Goal: Task Accomplishment & Management: Complete application form

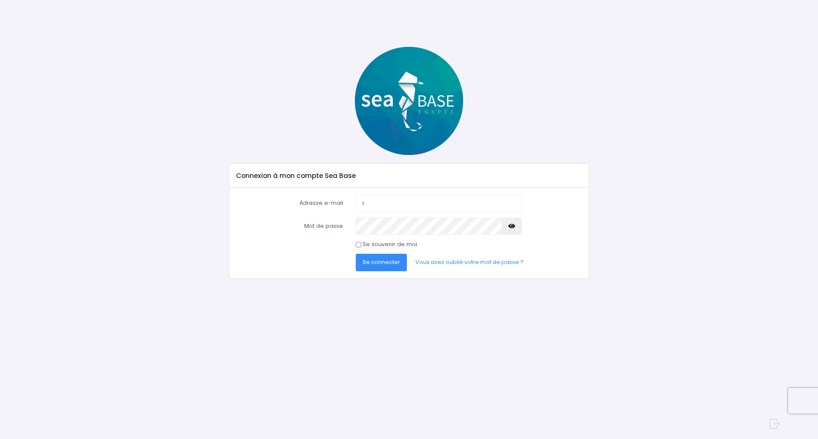
type input "[EMAIL_ADDRESS][DOMAIN_NAME]"
click at [511, 226] on icon "button" at bounding box center [511, 226] width 7 height 0
click at [384, 265] on span "Se connecter" at bounding box center [382, 262] width 38 height 8
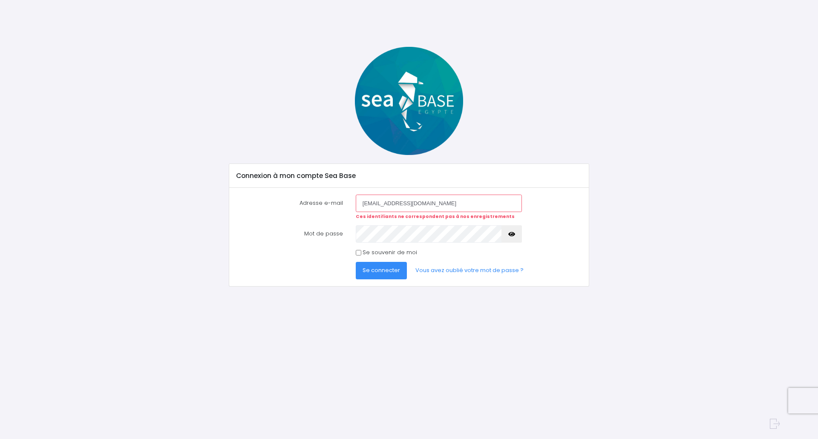
click at [514, 234] on icon "button" at bounding box center [511, 234] width 7 height 0
click at [373, 267] on span "Se connecter" at bounding box center [382, 270] width 38 height 8
click at [512, 234] on icon "button" at bounding box center [511, 234] width 7 height 0
click at [390, 268] on span "Se connecter" at bounding box center [382, 270] width 38 height 8
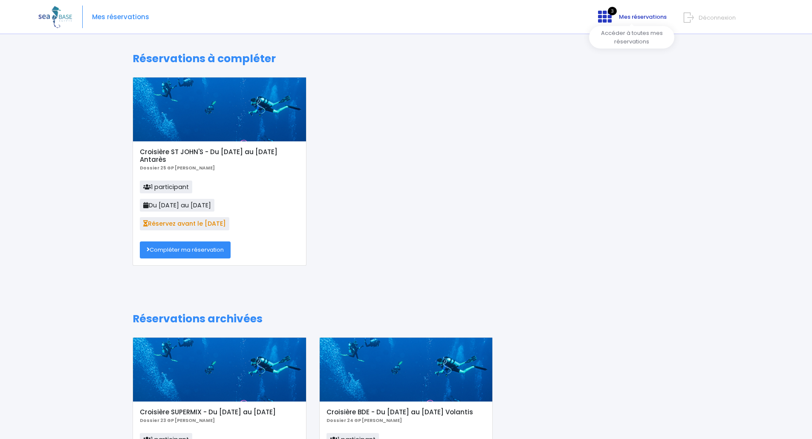
click at [604, 13] on icon at bounding box center [605, 17] width 14 height 14
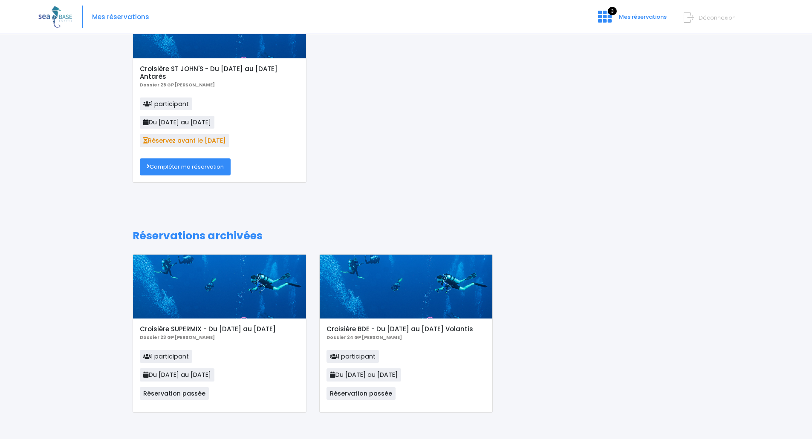
scroll to position [91, 0]
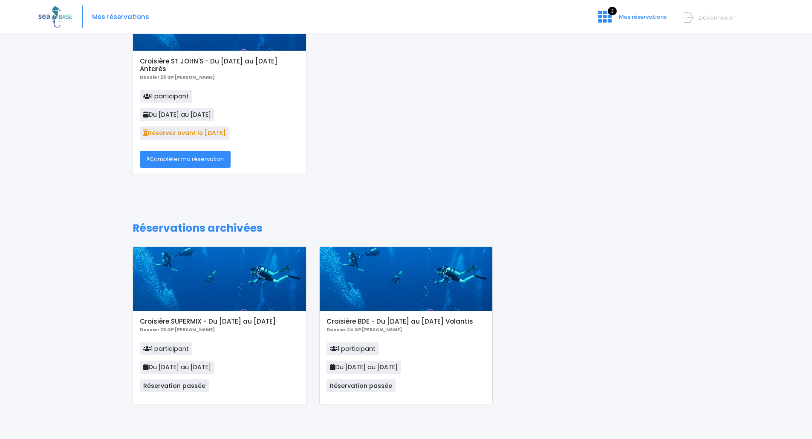
click at [208, 157] on link "Compléter ma réservation" at bounding box center [185, 159] width 91 height 17
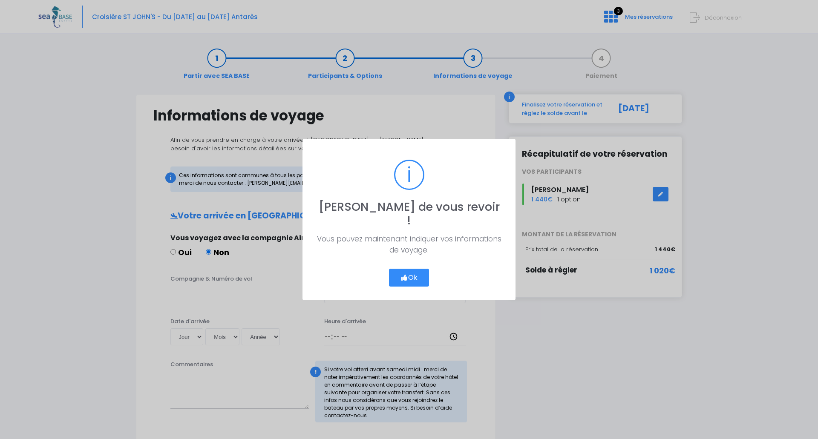
click at [419, 273] on button "Ok" at bounding box center [409, 278] width 40 height 18
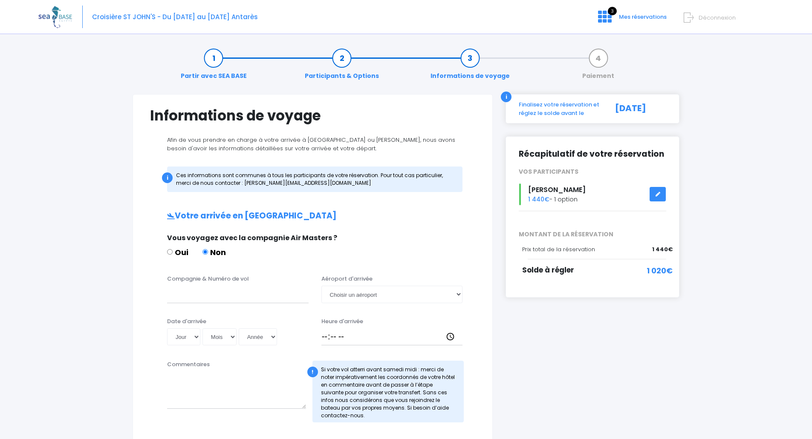
click at [659, 194] on icon at bounding box center [658, 194] width 6 height 0
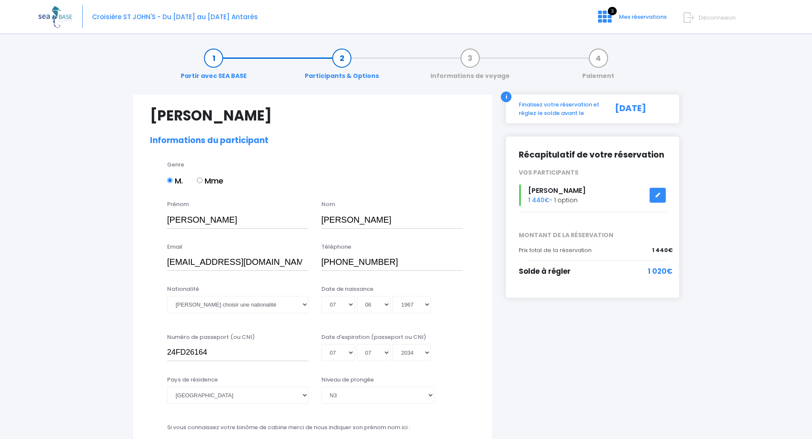
select select "N3"
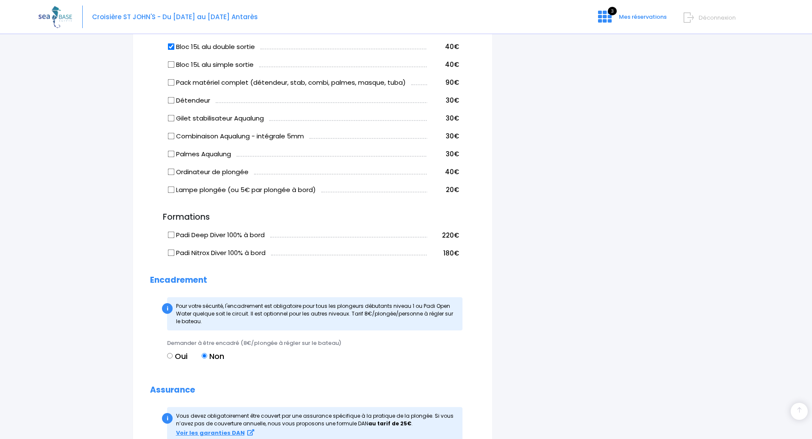
scroll to position [330, 0]
